Goal: Transaction & Acquisition: Purchase product/service

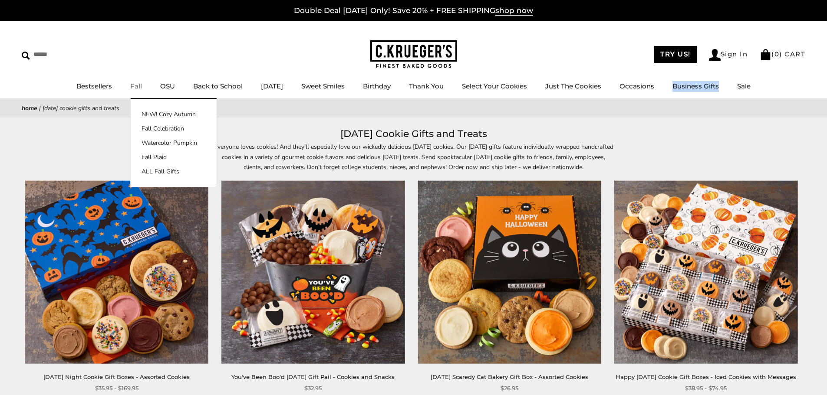
click at [132, 86] on link "Fall" at bounding box center [136, 86] width 12 height 8
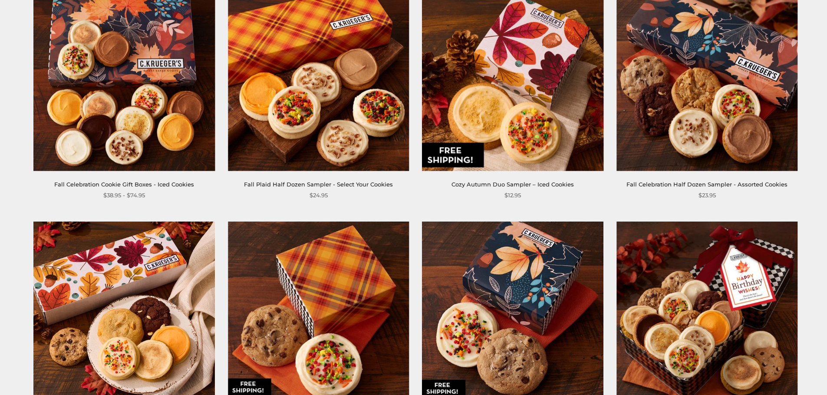
scroll to position [1345, 0]
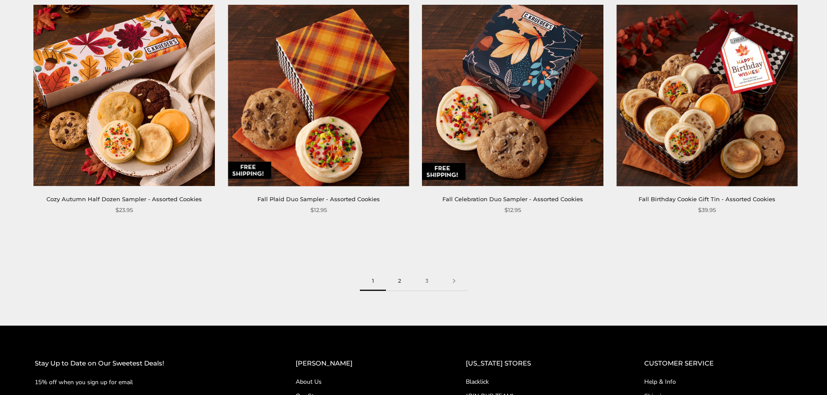
click at [404, 283] on link "2" at bounding box center [399, 282] width 27 height 20
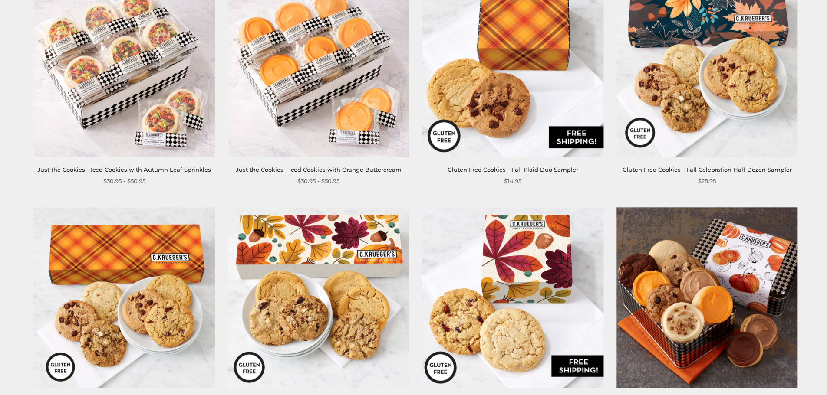
scroll to position [1302, 0]
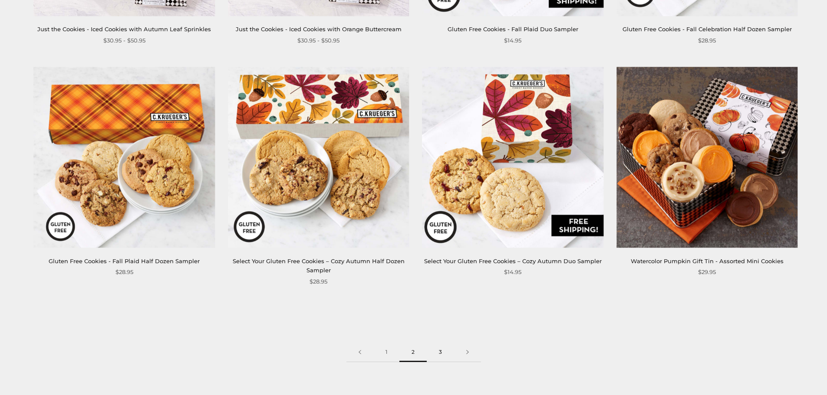
click at [431, 343] on link "3" at bounding box center [440, 353] width 27 height 20
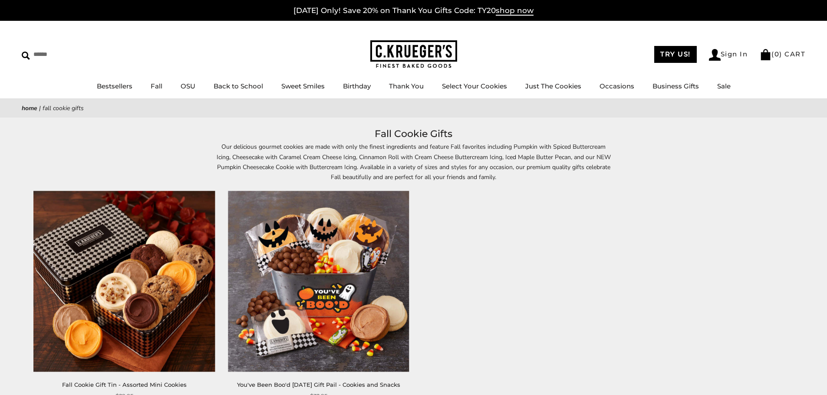
scroll to position [174, 0]
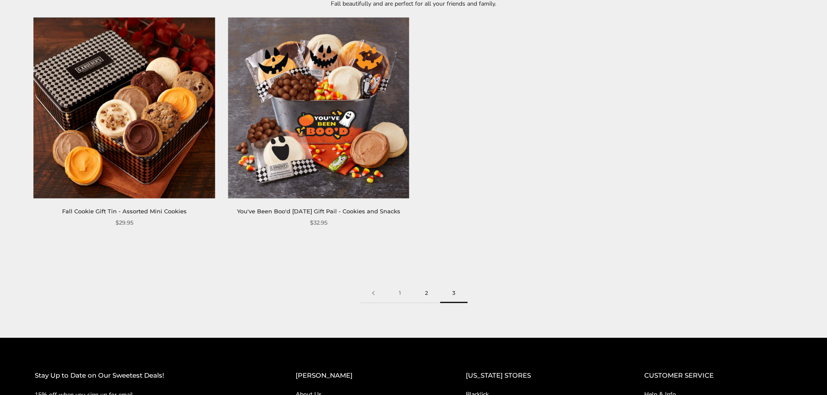
click at [430, 292] on link "2" at bounding box center [426, 294] width 27 height 20
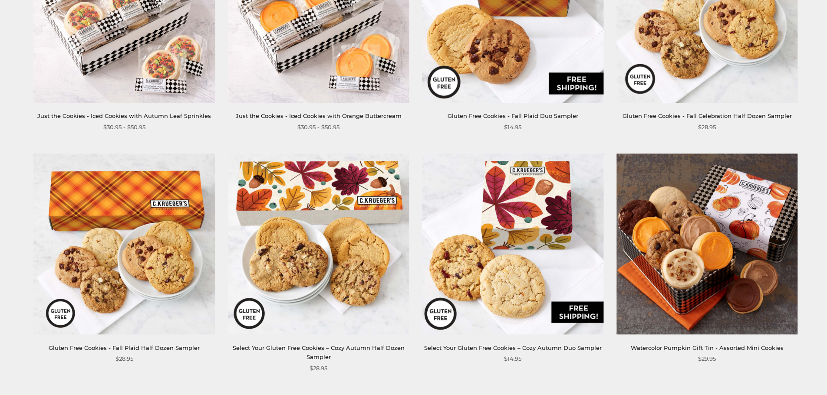
scroll to position [1432, 0]
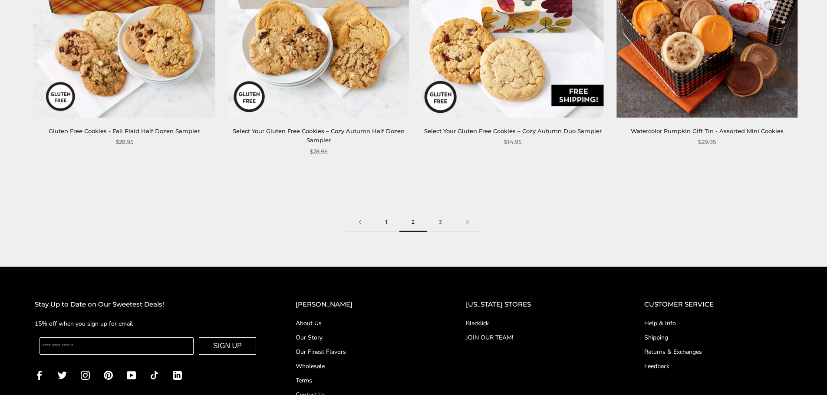
click at [377, 214] on link "1" at bounding box center [386, 223] width 26 height 20
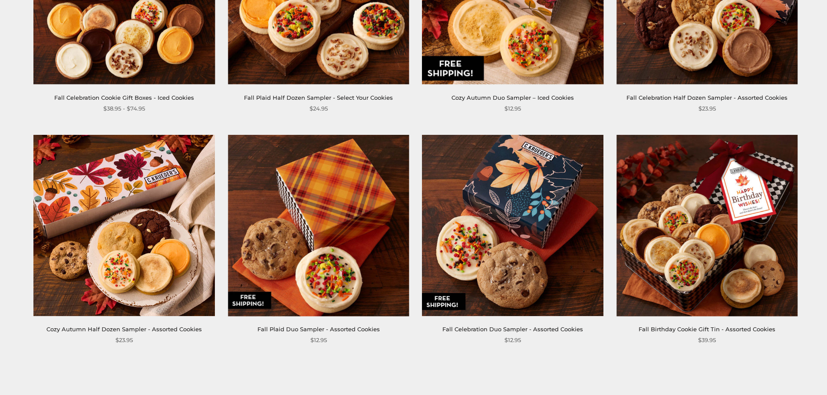
scroll to position [1345, 0]
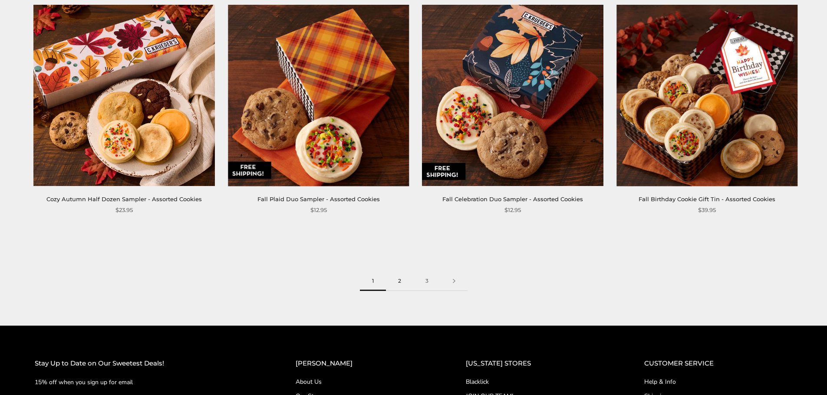
click at [400, 281] on link "2" at bounding box center [399, 282] width 27 height 20
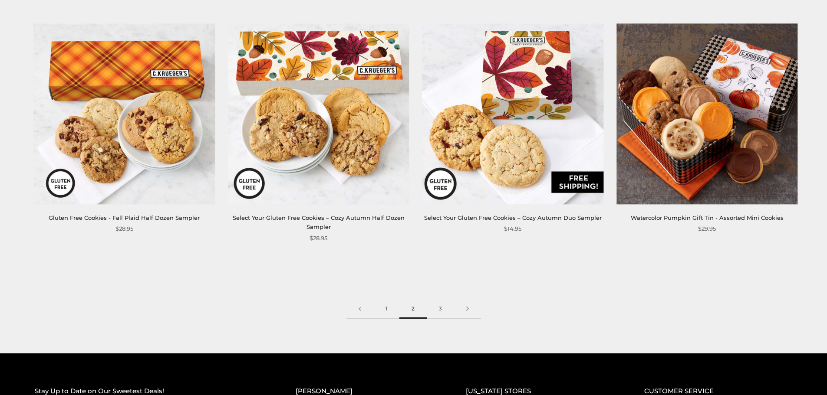
scroll to position [1389, 0]
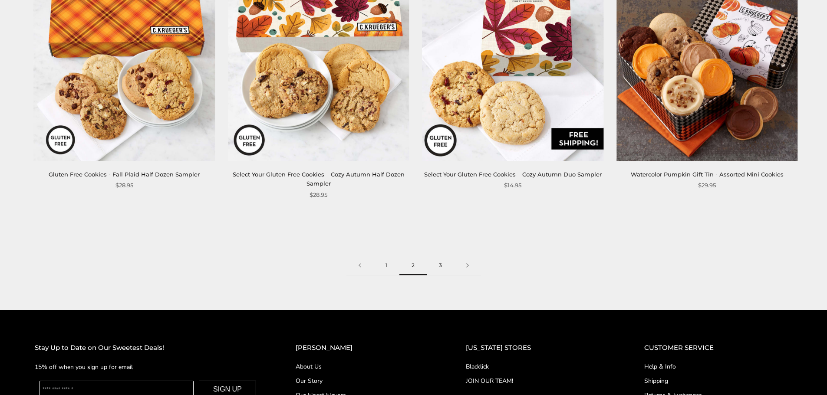
click at [442, 256] on link "3" at bounding box center [440, 266] width 27 height 20
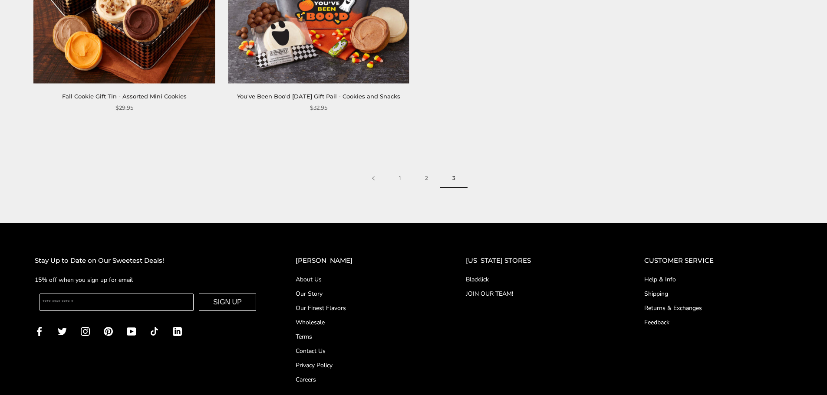
scroll to position [304, 0]
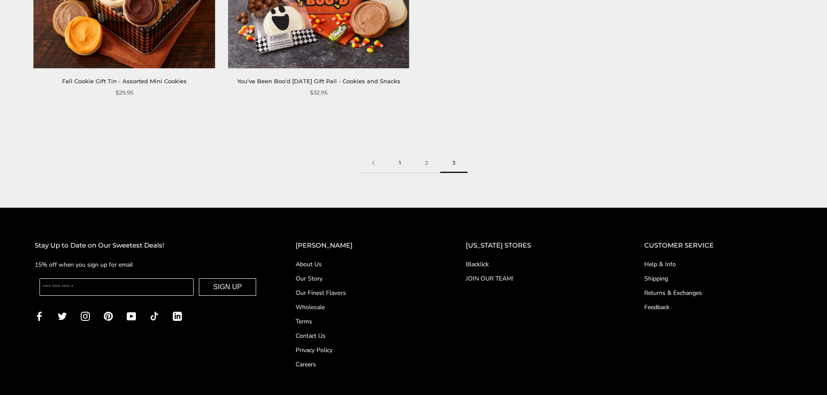
click at [400, 167] on link "1" at bounding box center [400, 164] width 26 height 20
